Goal: Information Seeking & Learning: Learn about a topic

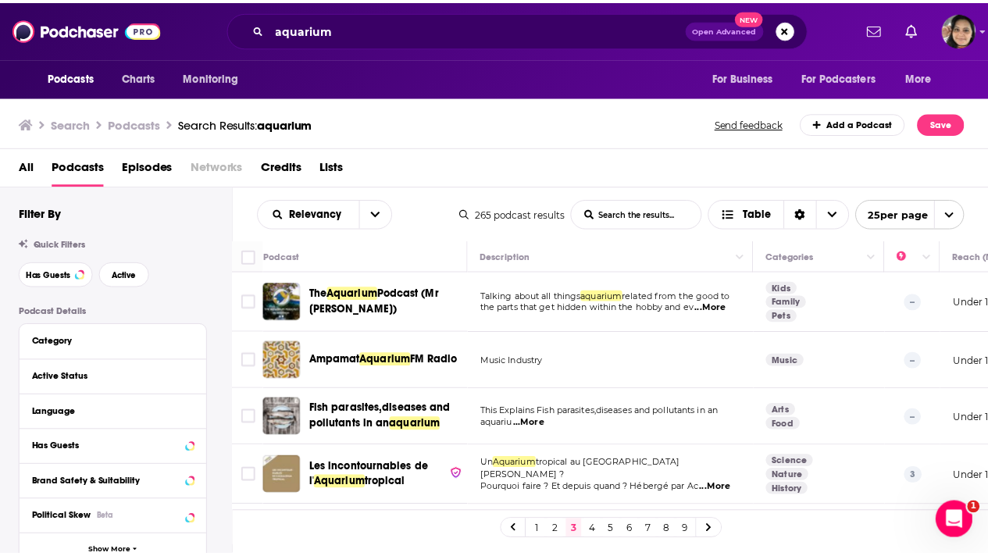
scroll to position [272, 0]
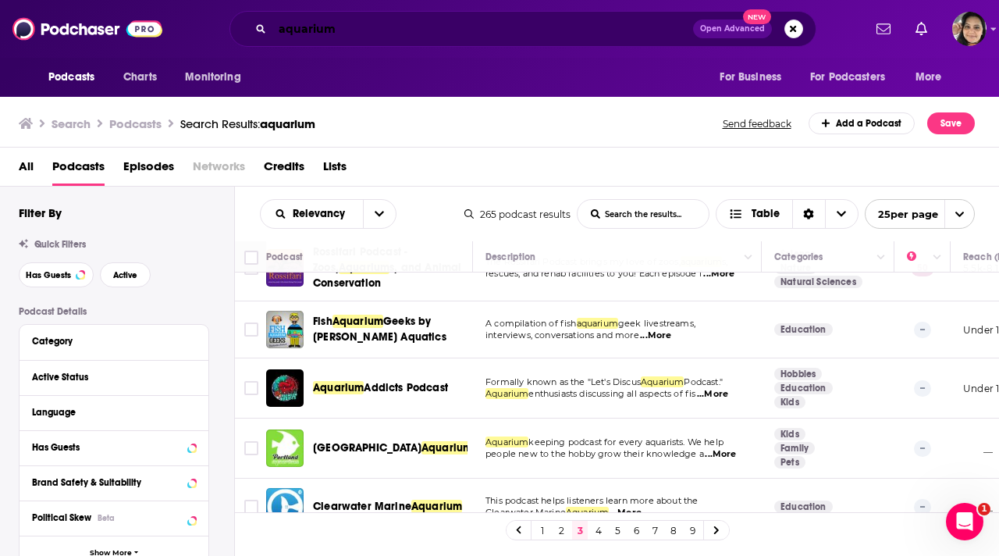
click at [332, 31] on input "aquarium" at bounding box center [483, 28] width 421 height 25
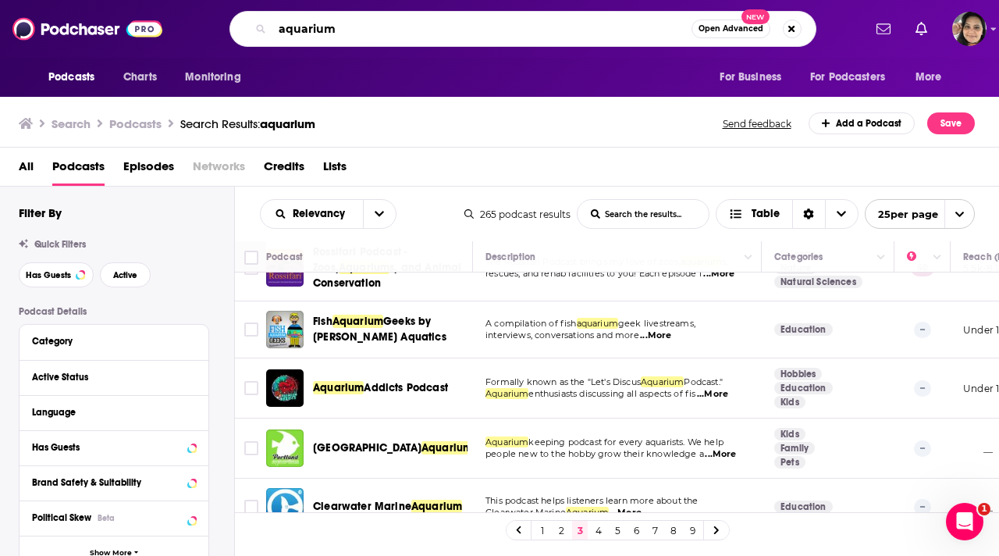
click at [332, 31] on input "aquarium" at bounding box center [482, 28] width 419 height 25
paste input "Big Technology Podcast"
type input "Big Technology Podcast"
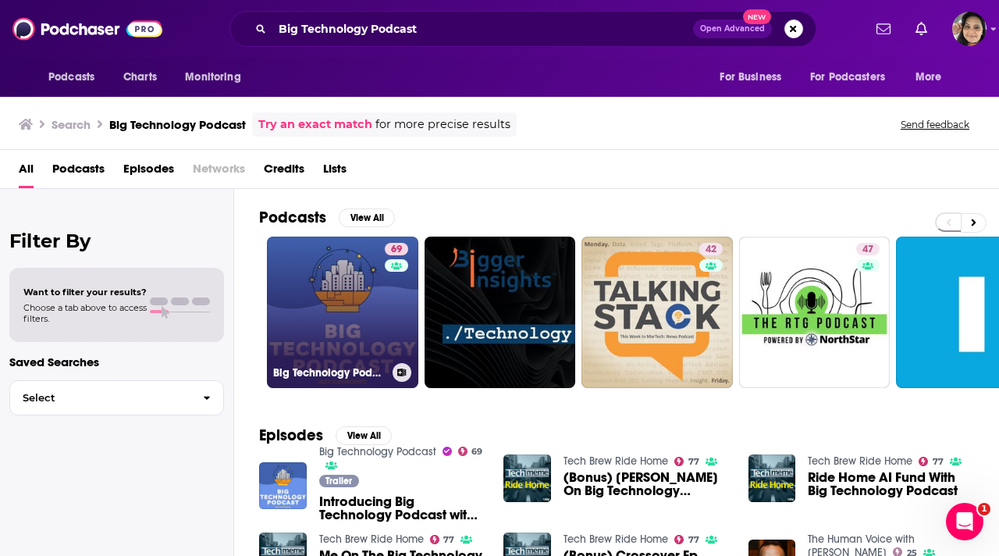
click at [333, 315] on link "69 Big Technology Podcast" at bounding box center [342, 312] width 151 height 151
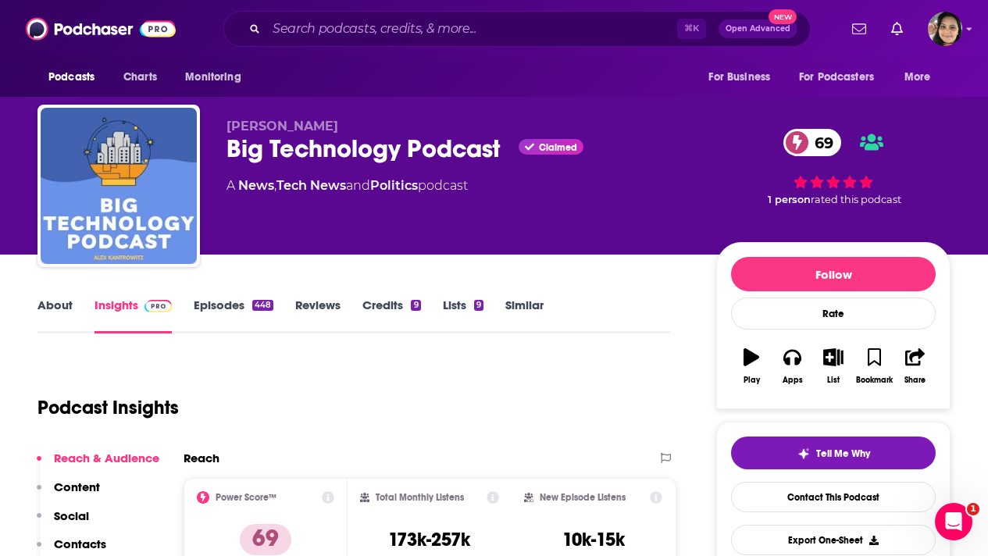
click at [54, 312] on link "About" at bounding box center [54, 316] width 35 height 36
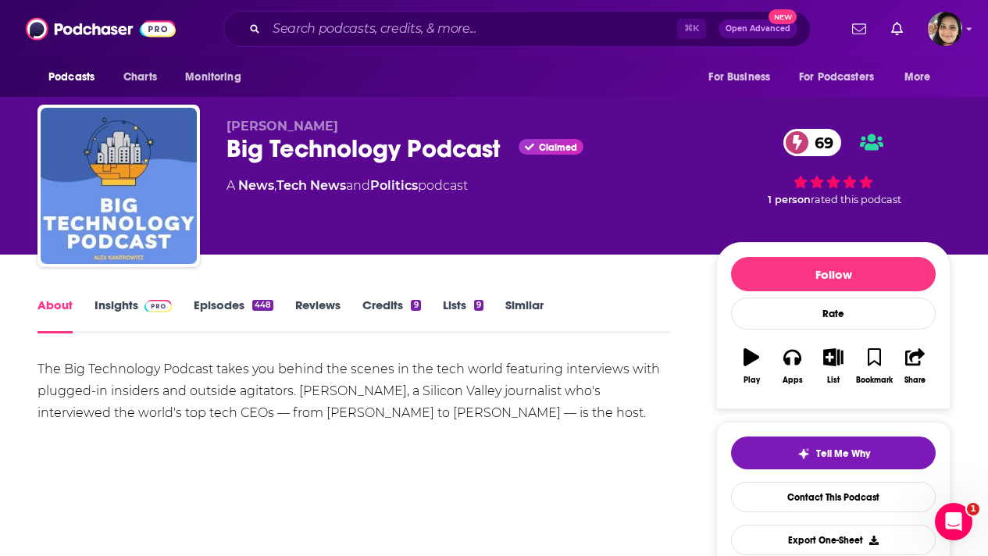
click at [212, 303] on link "Episodes 448" at bounding box center [234, 316] width 80 height 36
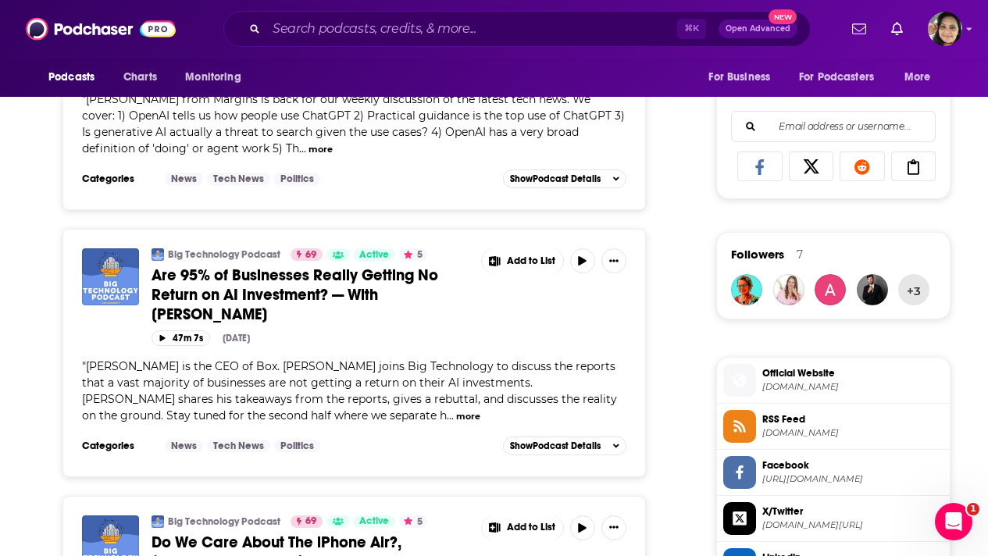
scroll to position [987, 0]
